Goal: Find specific page/section: Find specific page/section

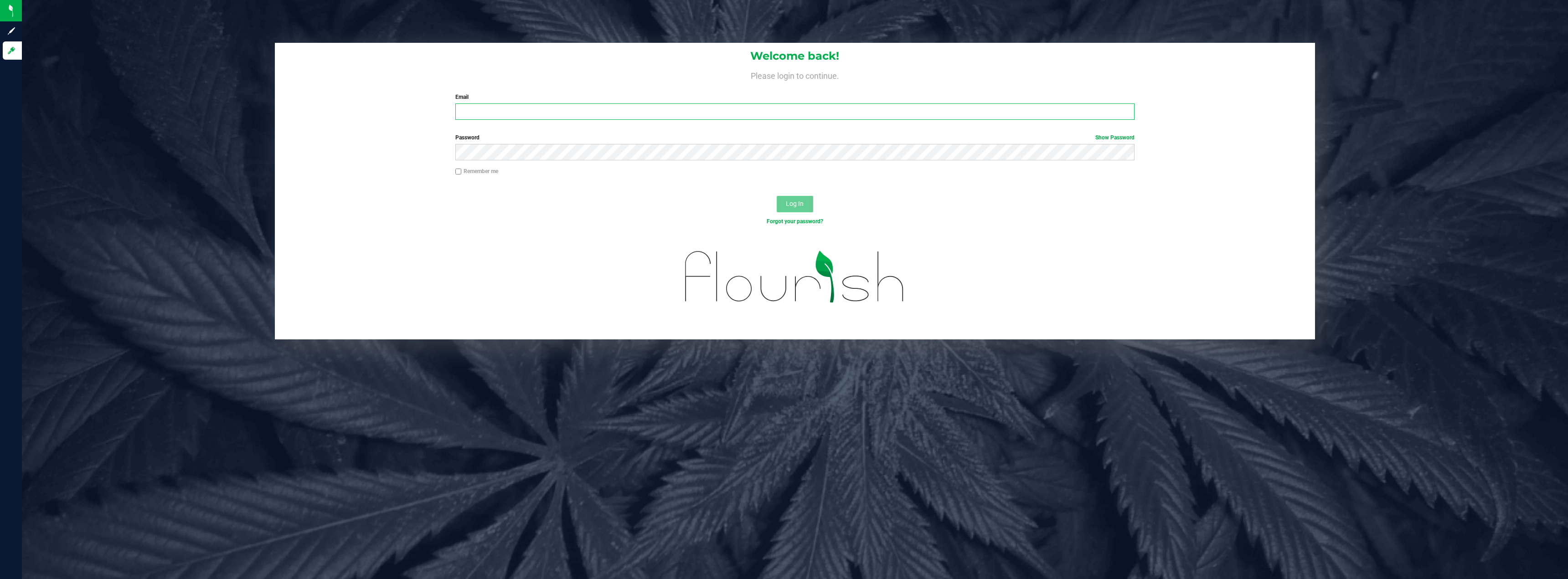
type input "reese.andrade@satyacap.com"
click at [790, 203] on span "Log In" at bounding box center [794, 204] width 18 height 7
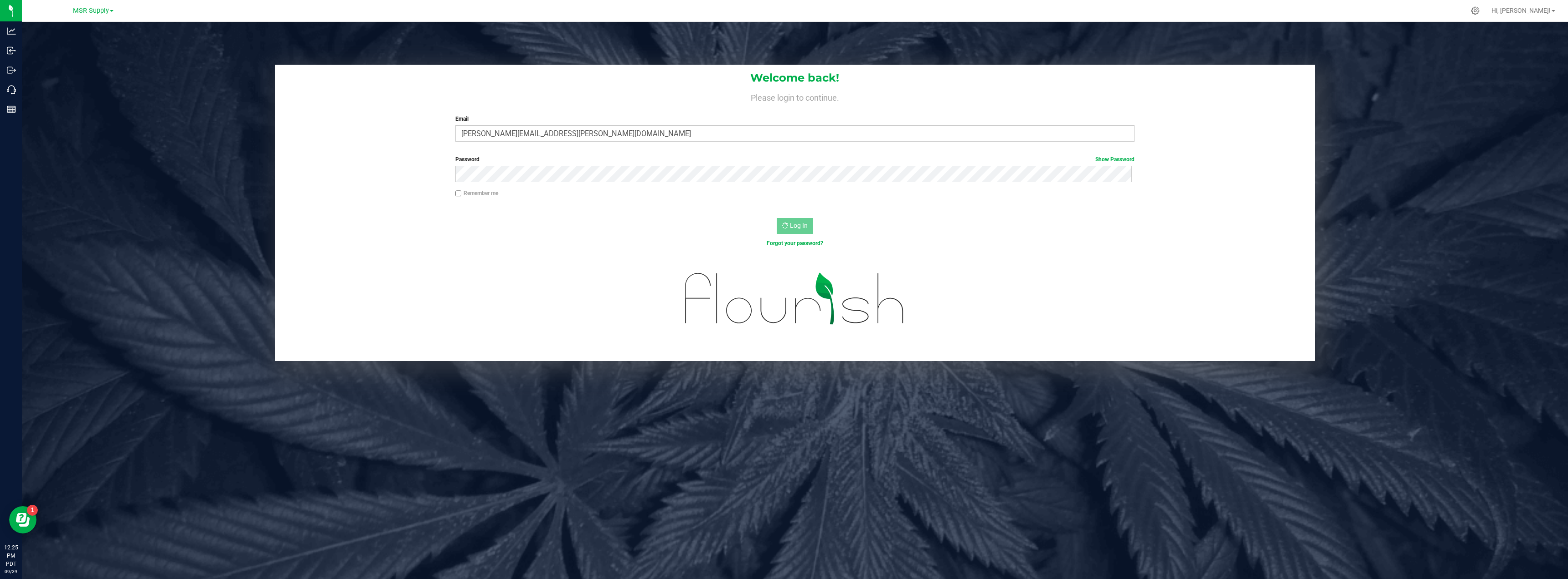
click at [691, 203] on div "Remember me" at bounding box center [795, 198] width 1040 height 17
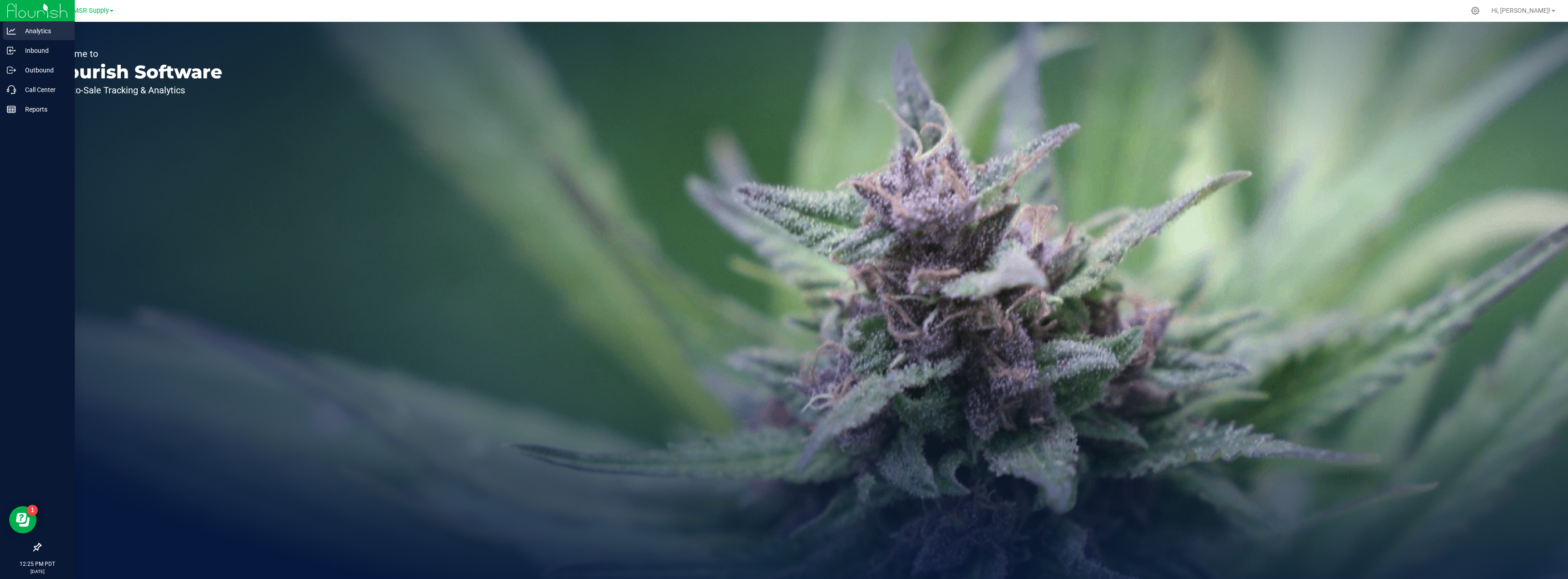
click at [39, 27] on p "Analytics" at bounding box center [43, 31] width 55 height 11
